Goal: Task Accomplishment & Management: Manage account settings

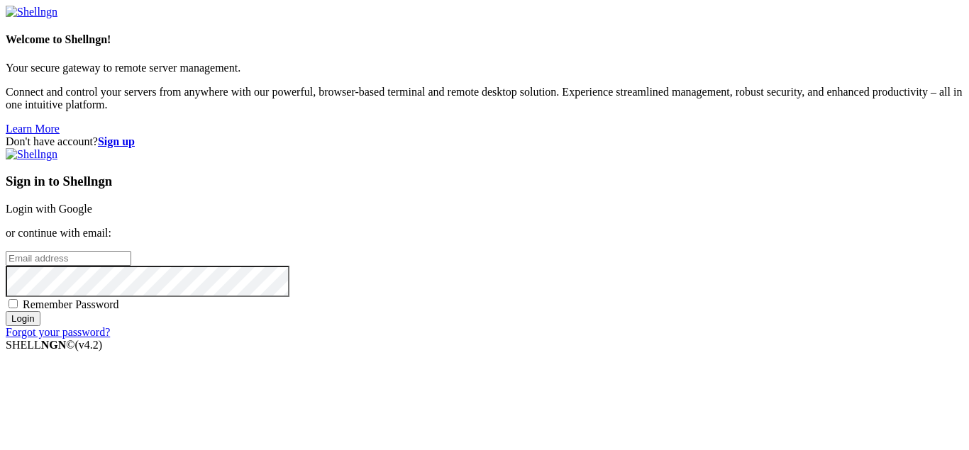
click at [92, 203] on link "Login with Google" at bounding box center [49, 209] width 86 height 12
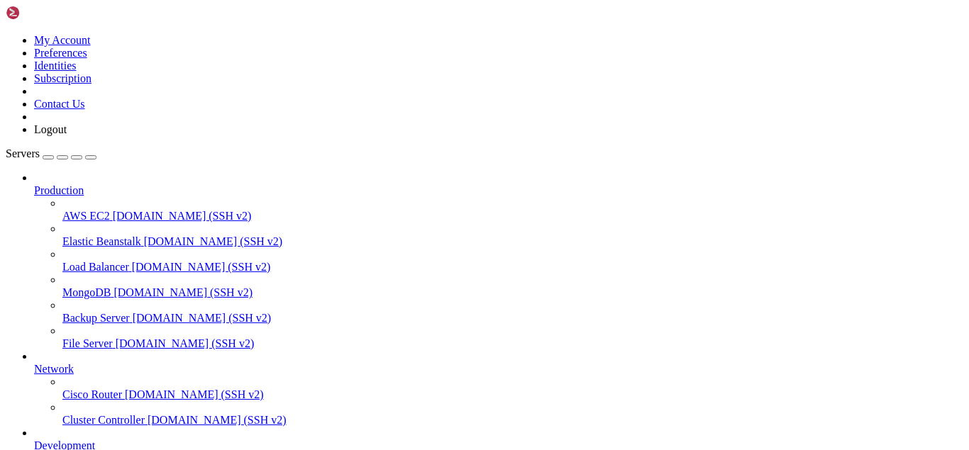
scroll to position [122, 0]
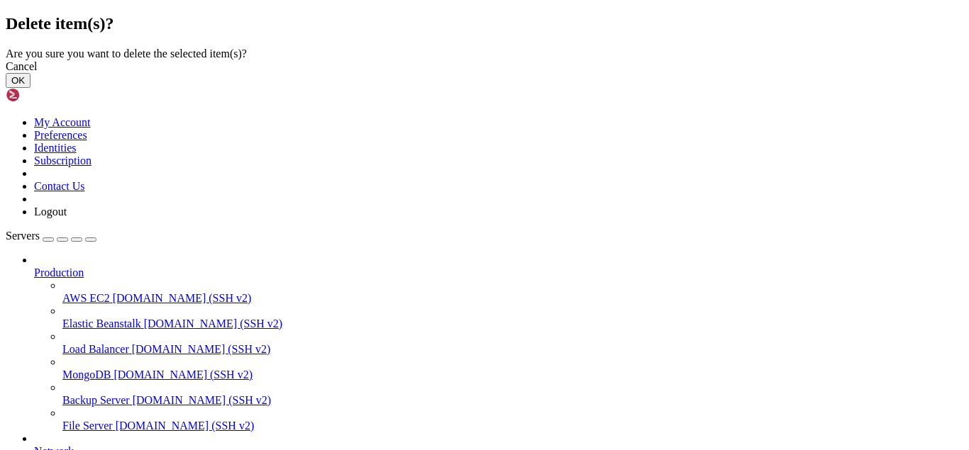
click at [30, 88] on button "OK" at bounding box center [18, 80] width 25 height 15
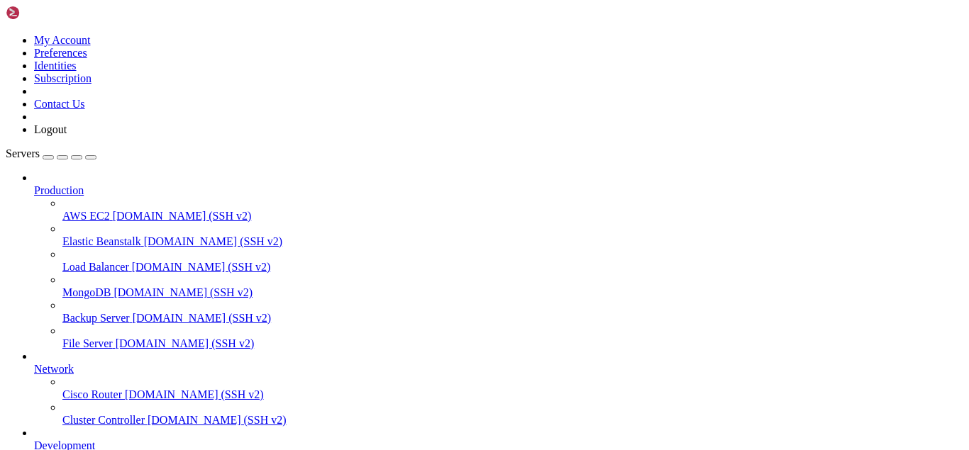
scroll to position [84, 0]
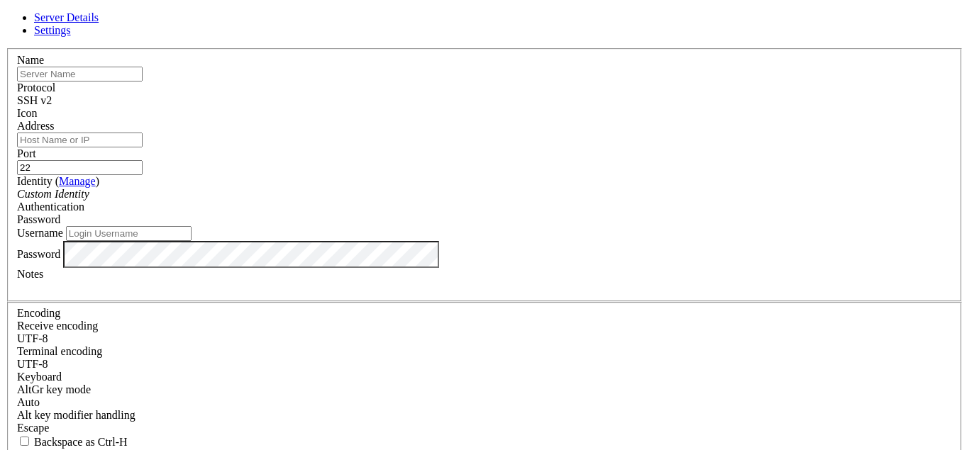
click at [17, 120] on span at bounding box center [17, 120] width 0 height 0
click at [143, 82] on input "text" at bounding box center [79, 74] width 125 height 15
type input "[PERSON_NAME]"
click at [191, 241] on input "Username" at bounding box center [128, 233] width 125 height 15
type input "[TECHNICAL_ID]"
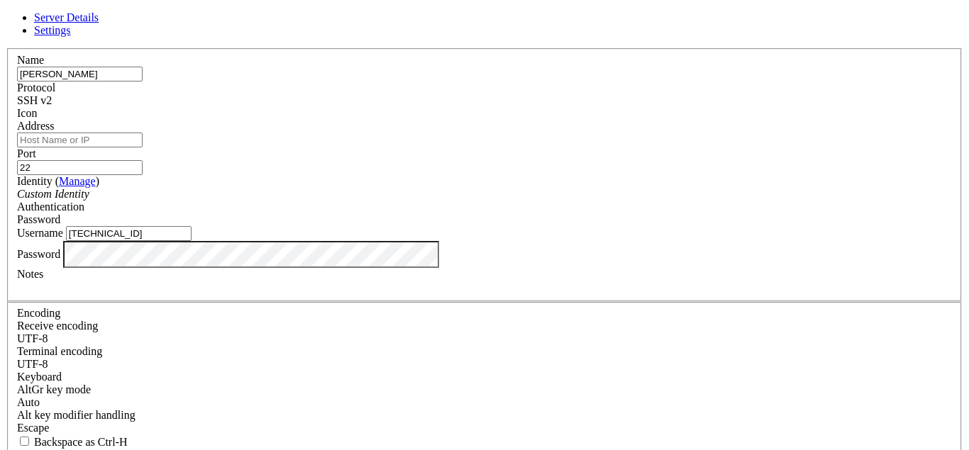
drag, startPoint x: 376, startPoint y: 252, endPoint x: 221, endPoint y: 255, distance: 155.3
click at [191, 241] on input "[TECHNICAL_ID]" at bounding box center [128, 233] width 125 height 15
click at [143, 139] on input "Address" at bounding box center [79, 140] width 125 height 15
paste input "[TECHNICAL_ID]"
type input "[TECHNICAL_ID]"
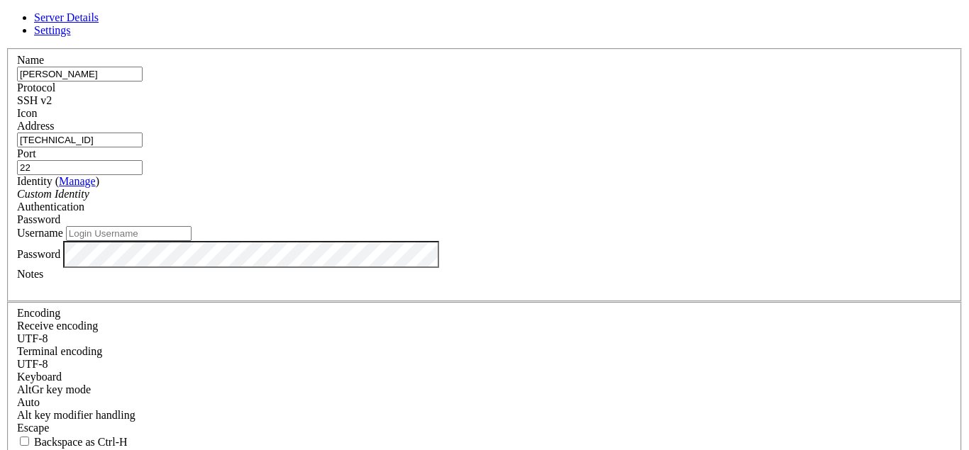
click at [63, 233] on label "Username" at bounding box center [40, 233] width 46 height 12
click at [191, 233] on input "Username" at bounding box center [128, 233] width 125 height 15
click at [191, 241] on input "Username" at bounding box center [128, 233] width 125 height 15
type input "root"
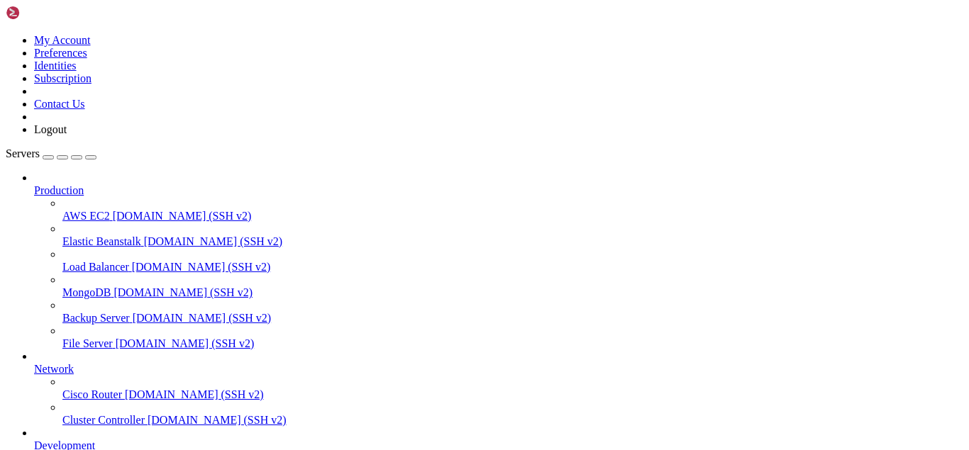
scroll to position [122, 0]
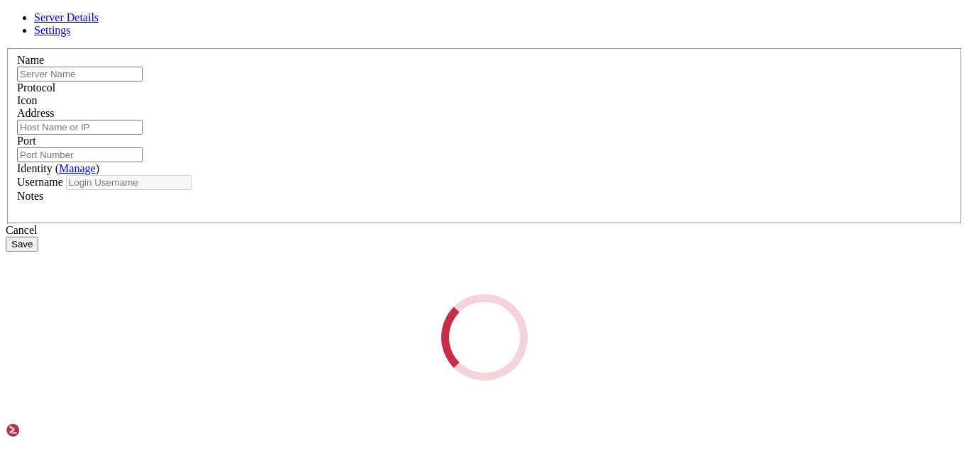
type input "[PERSON_NAME]"
type input "[TECHNICAL_ID]"
type input "22"
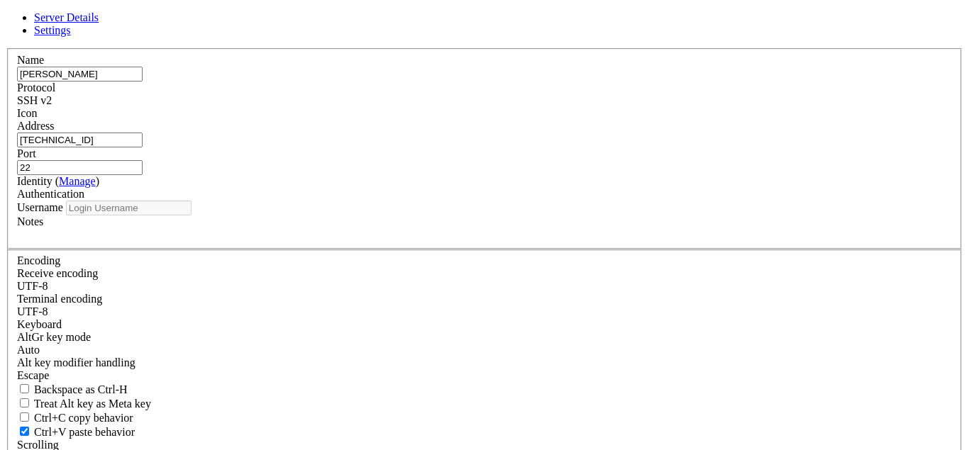
type input "root"
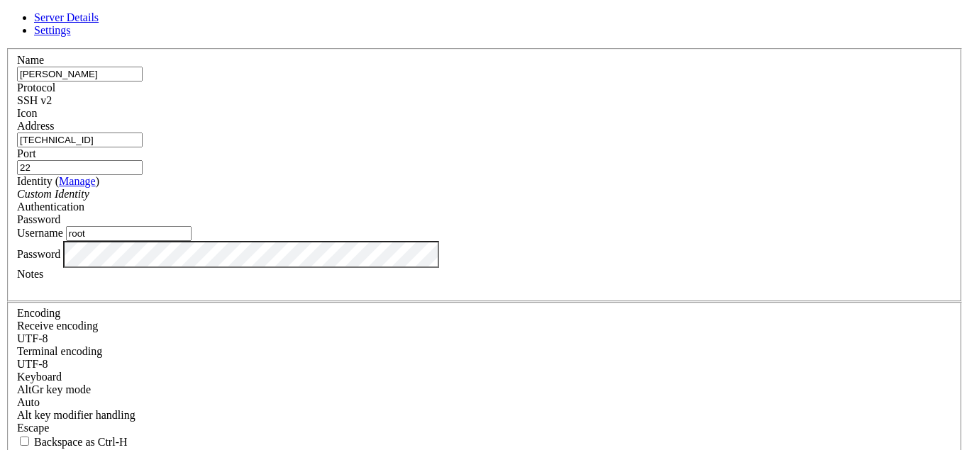
click at [143, 147] on input "[TECHNICAL_ID]" at bounding box center [79, 140] width 125 height 15
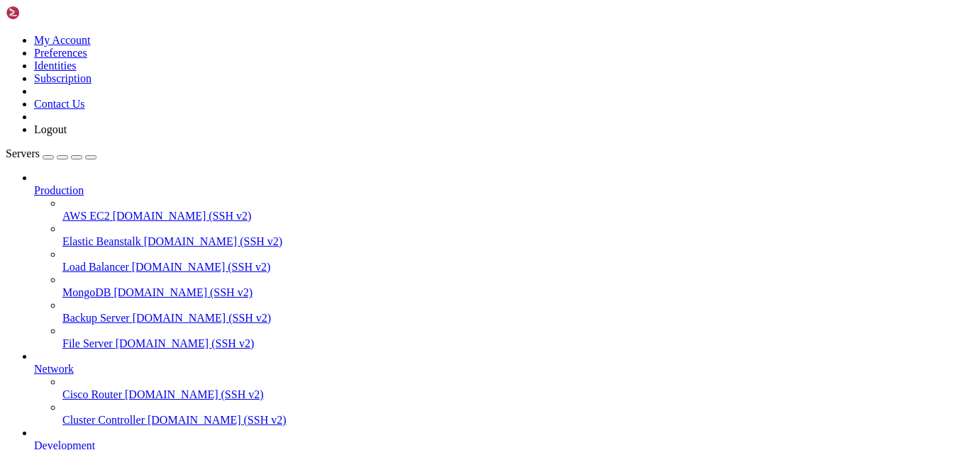
click at [6, 34] on icon at bounding box center [6, 34] width 0 height 0
click at [67, 135] on link "Logout" at bounding box center [50, 129] width 33 height 12
